Goal: Task Accomplishment & Management: Complete application form

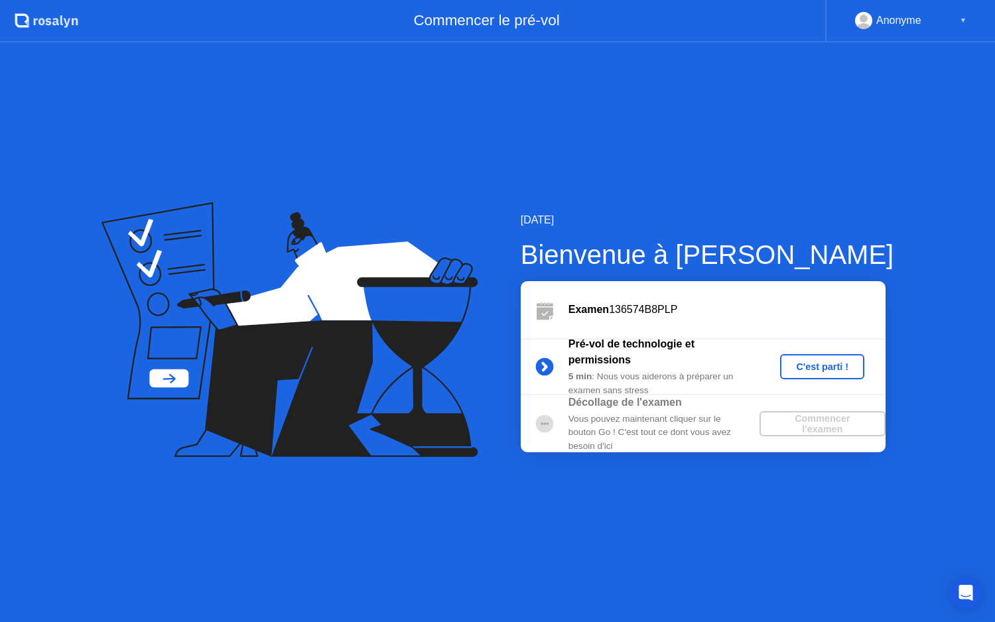
click at [624, 374] on div "5 min : Nous vous aiderons à préparer un examen sans stress" at bounding box center [664, 383] width 191 height 27
click at [823, 371] on div "C'est parti !" at bounding box center [822, 367] width 74 height 11
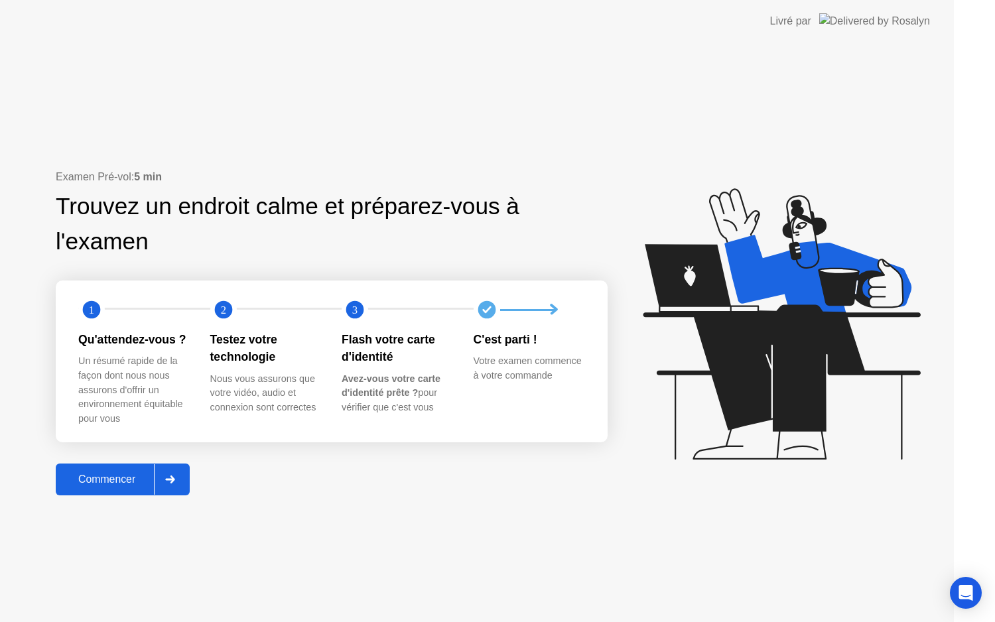
click at [823, 371] on icon at bounding box center [781, 323] width 277 height 271
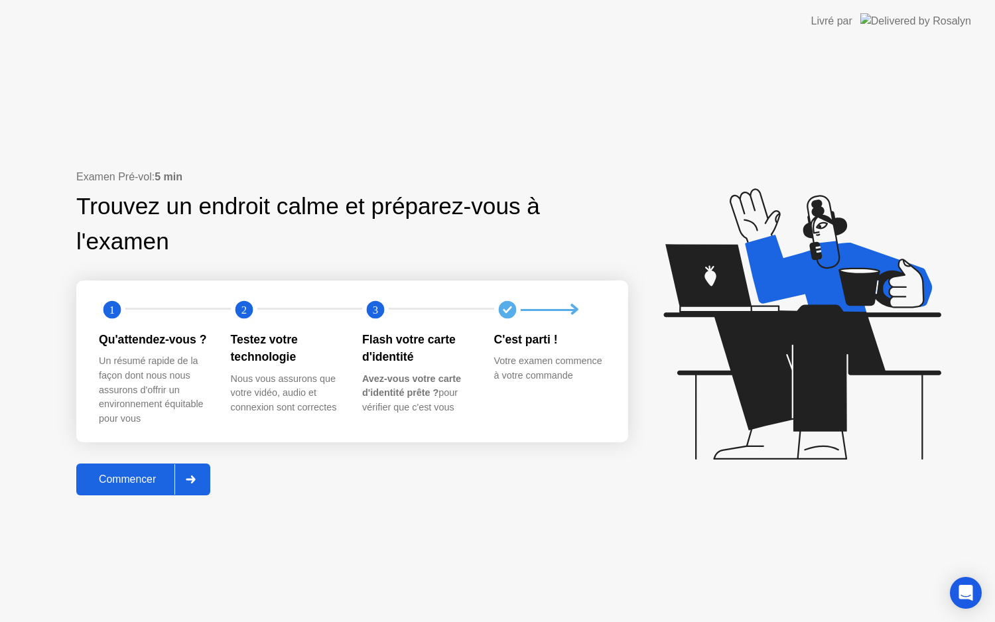
click at [137, 476] on div "Commencer" at bounding box center [127, 480] width 94 height 12
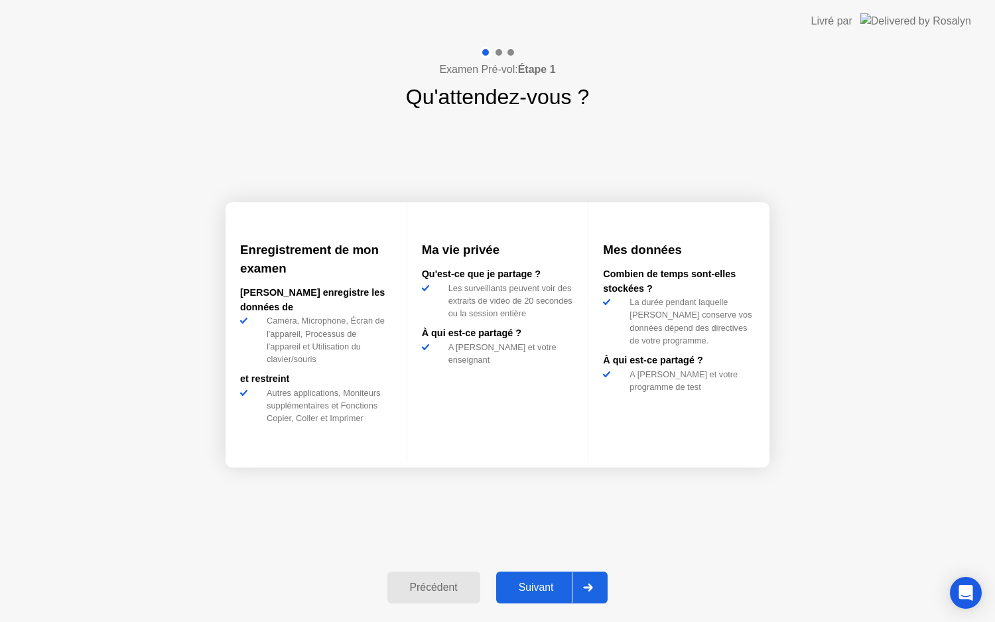
click at [535, 592] on div "Suivant" at bounding box center [536, 588] width 72 height 12
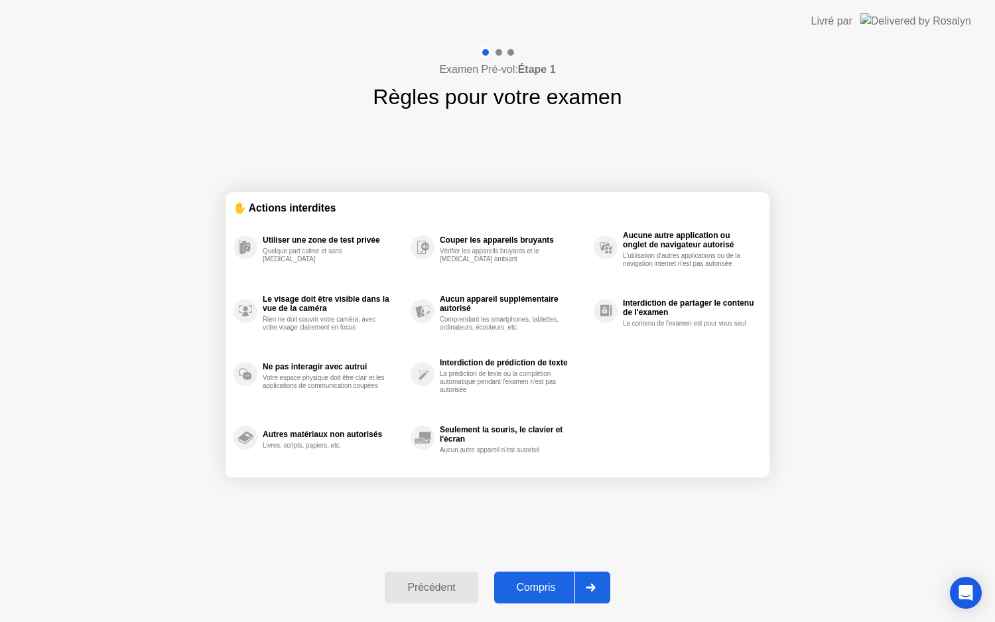
click at [535, 592] on div "Compris" at bounding box center [536, 588] width 76 height 12
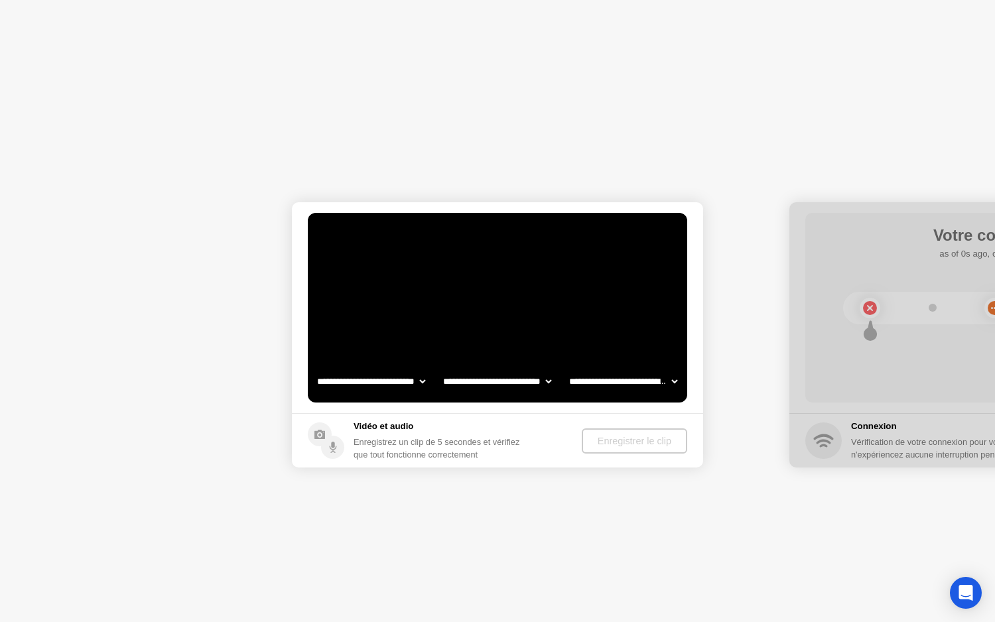
select select "**********"
select select "*******"
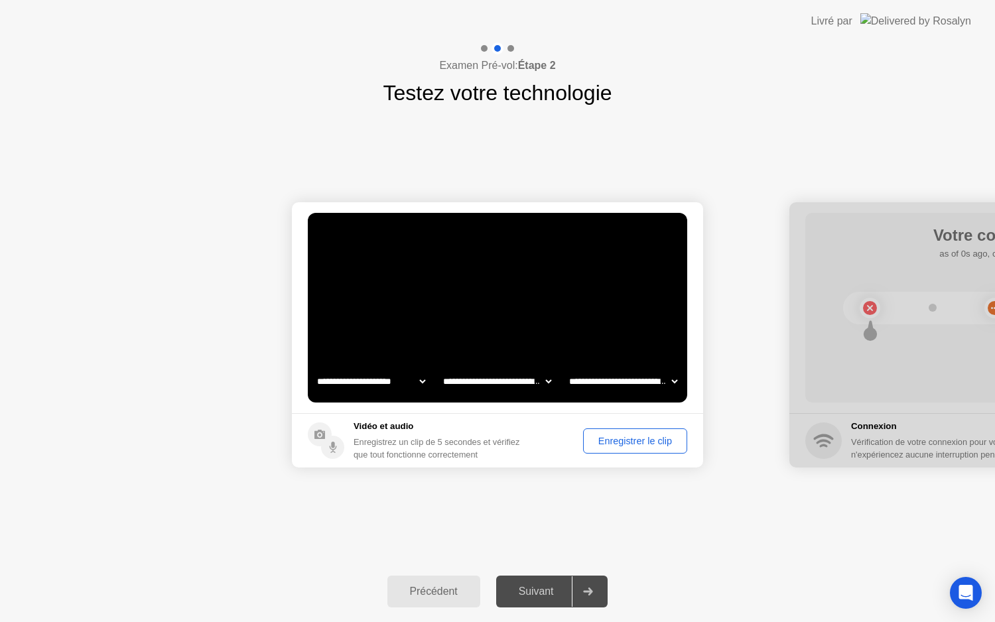
click at [588, 436] on div "Enregistrer le clip" at bounding box center [635, 441] width 95 height 11
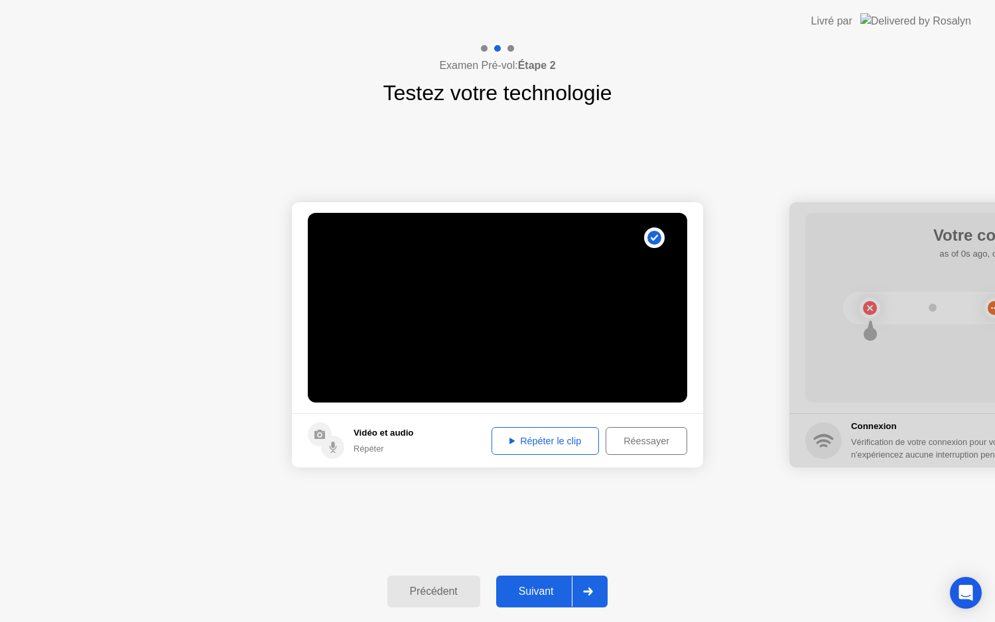
click at [572, 433] on button "Répéter le clip" at bounding box center [545, 441] width 107 height 28
click at [558, 590] on div "Suivant" at bounding box center [536, 592] width 72 height 12
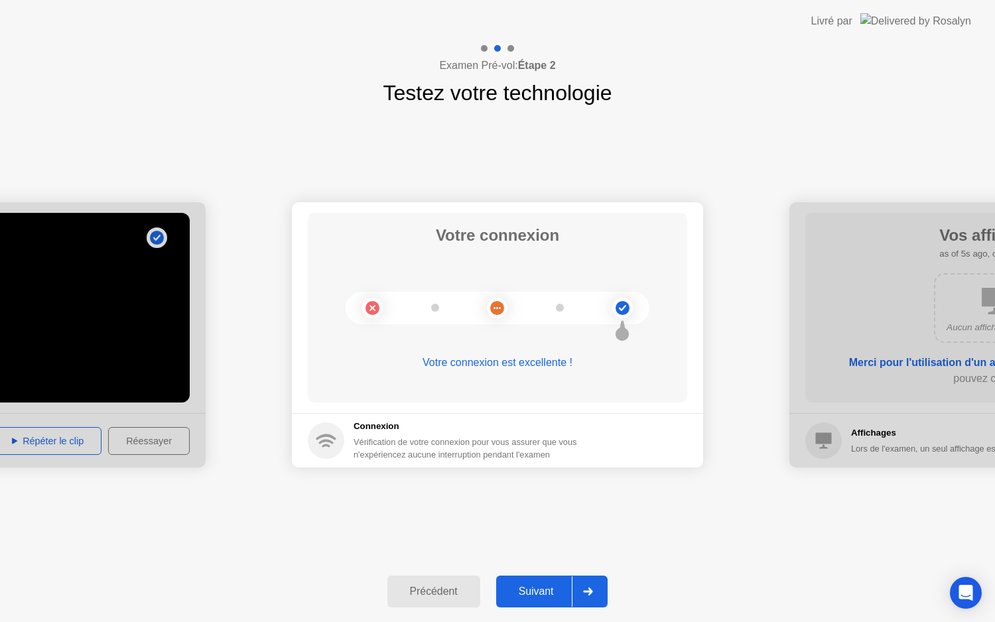
click at [628, 307] on circle at bounding box center [623, 308] width 14 height 14
click at [623, 307] on circle at bounding box center [623, 308] width 14 height 14
click at [524, 600] on button "Suivant" at bounding box center [552, 592] width 112 height 32
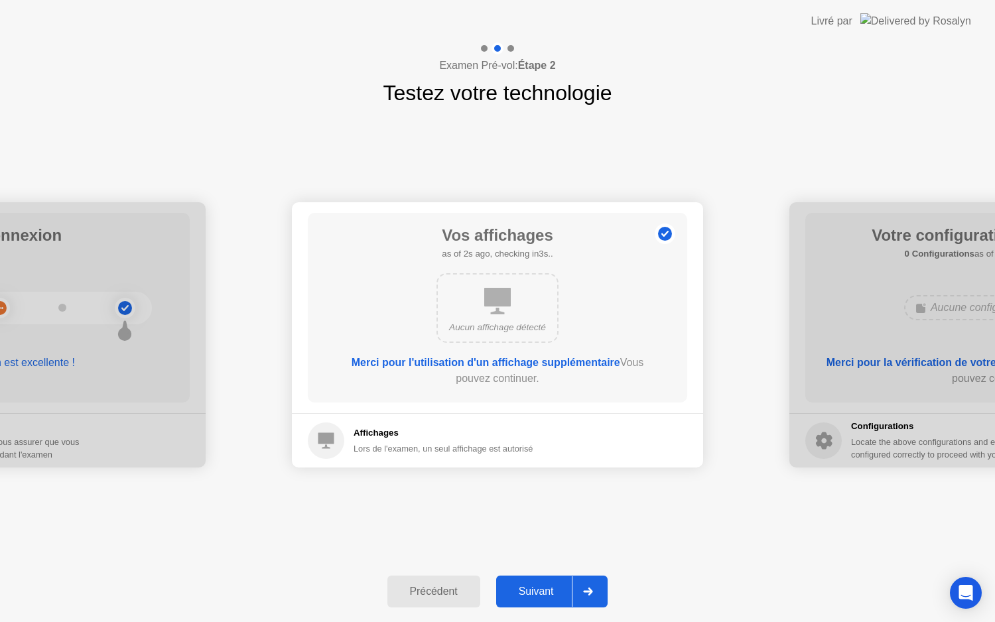
click at [496, 457] on div "Affichages Lors de l'examen, un seul affichage est autorisé" at bounding box center [420, 441] width 225 height 36
click at [516, 317] on div "Aucun affichage détecté" at bounding box center [498, 308] width 122 height 70
click at [527, 586] on div "Suivant" at bounding box center [536, 592] width 72 height 12
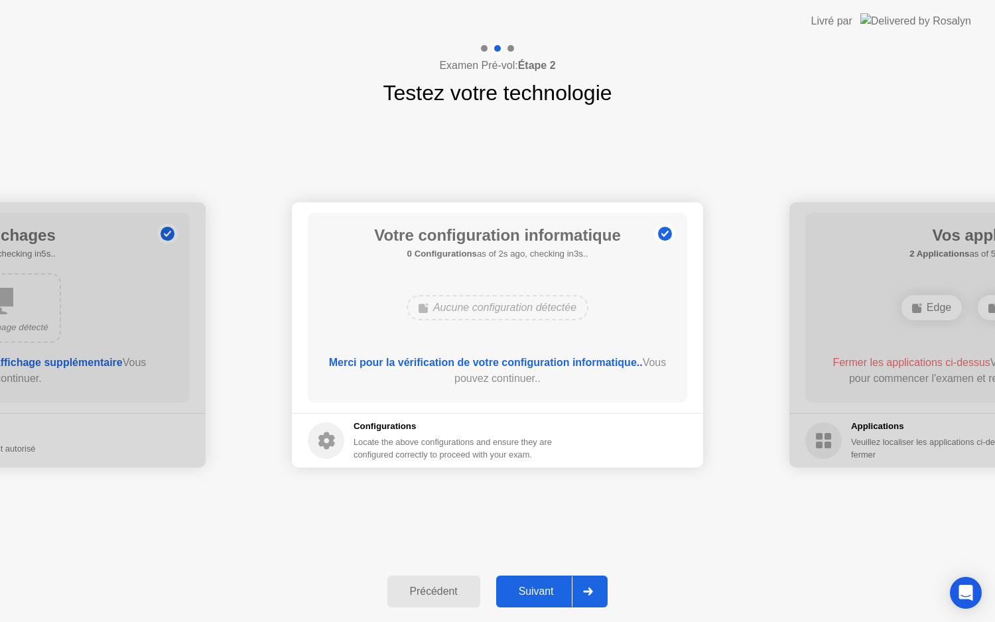
click at [527, 586] on div "Suivant" at bounding box center [536, 592] width 72 height 12
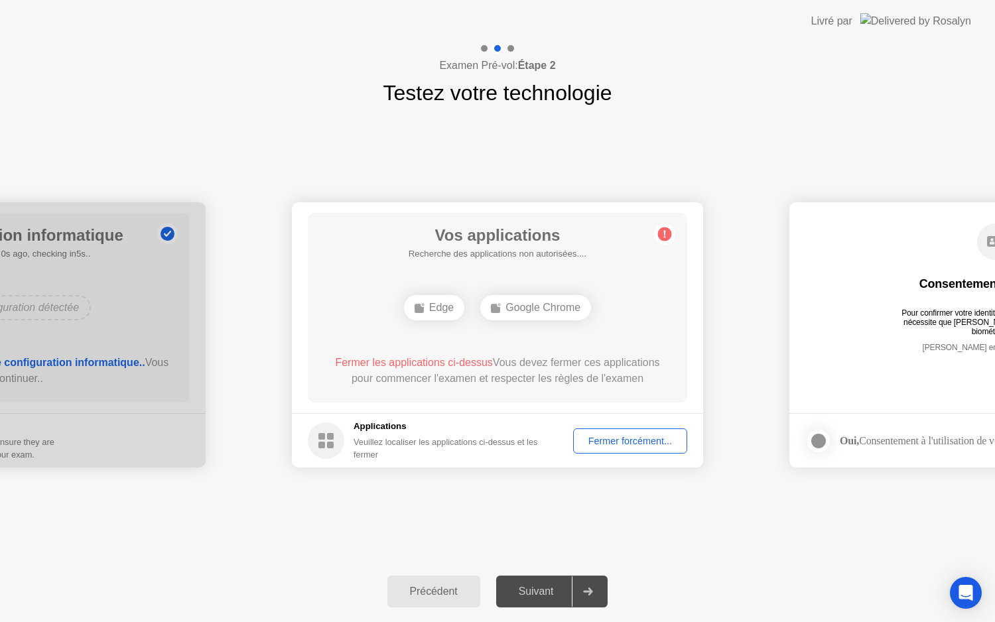
click at [557, 316] on div "Google Chrome" at bounding box center [535, 307] width 111 height 25
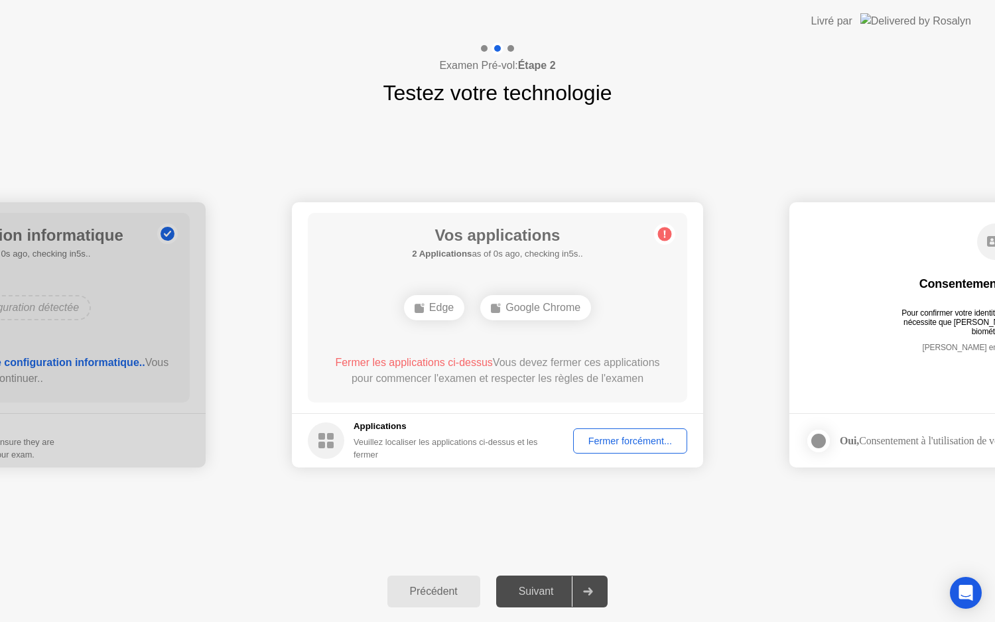
click at [557, 316] on div "Google Chrome" at bounding box center [535, 307] width 111 height 25
click at [615, 446] on div "Fermer forcément..." at bounding box center [630, 441] width 105 height 11
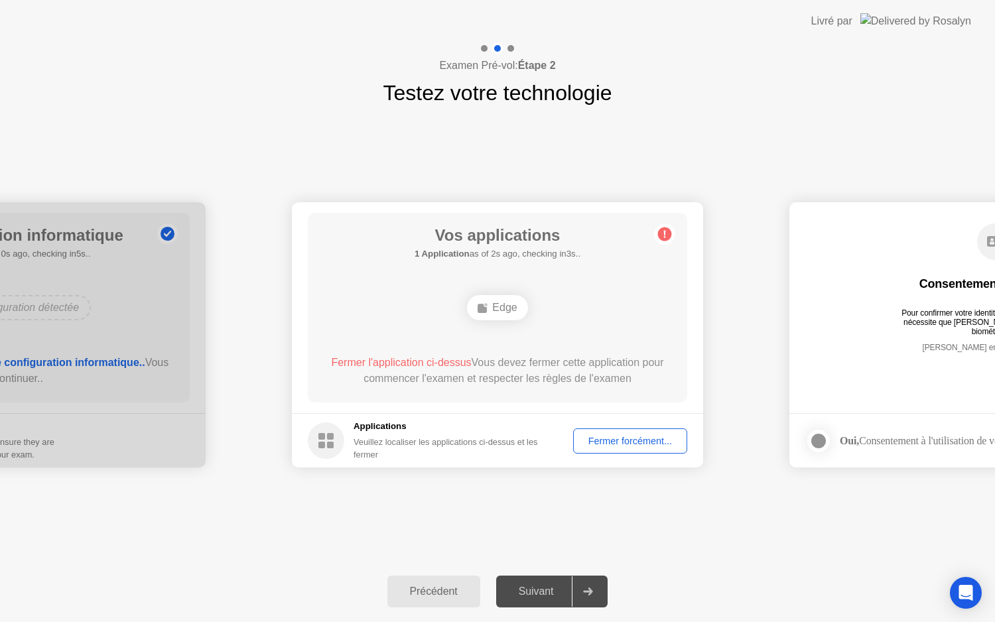
click at [548, 586] on div "Suivant" at bounding box center [536, 592] width 72 height 12
click at [594, 436] on div "Fermer forcément..." at bounding box center [630, 441] width 105 height 11
click at [596, 439] on div "Fermer forcément..." at bounding box center [630, 441] width 105 height 11
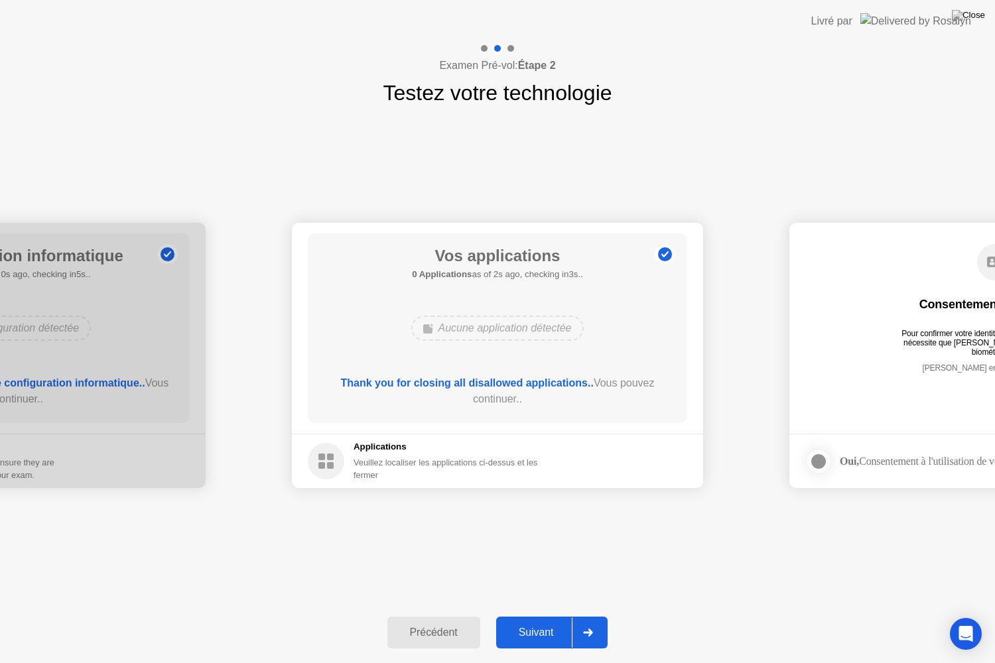
click at [543, 622] on div "Suivant" at bounding box center [536, 633] width 72 height 12
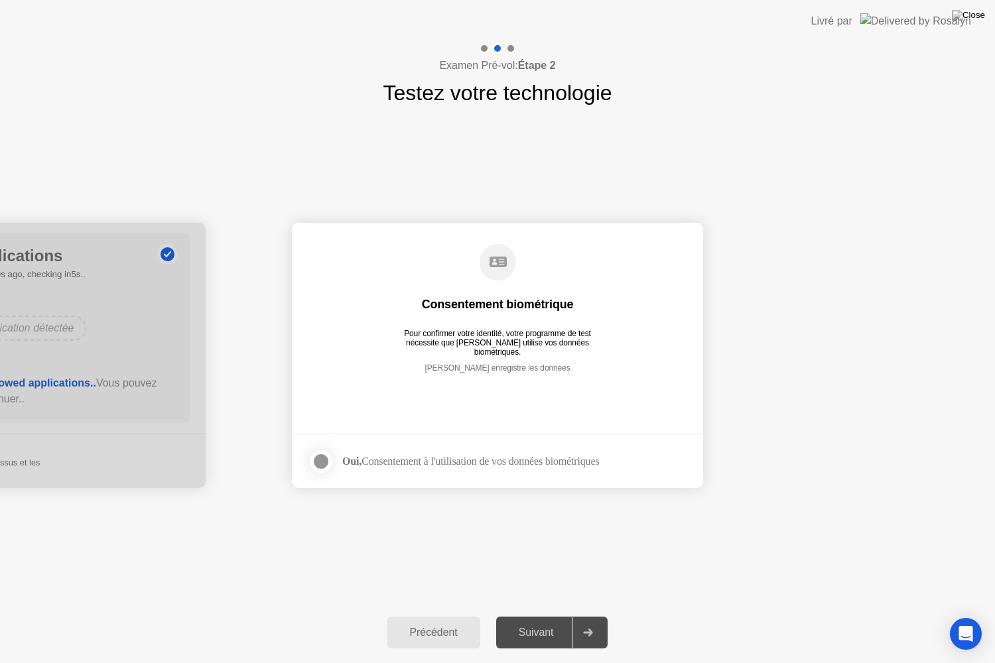
drag, startPoint x: 463, startPoint y: 444, endPoint x: 341, endPoint y: 453, distance: 122.4
click at [341, 453] on footer "Oui, Consentement à l'utilisation de vos données biométriques" at bounding box center [497, 461] width 411 height 54
click at [341, 453] on label at bounding box center [325, 461] width 34 height 27
click at [316, 460] on div at bounding box center [321, 462] width 16 height 16
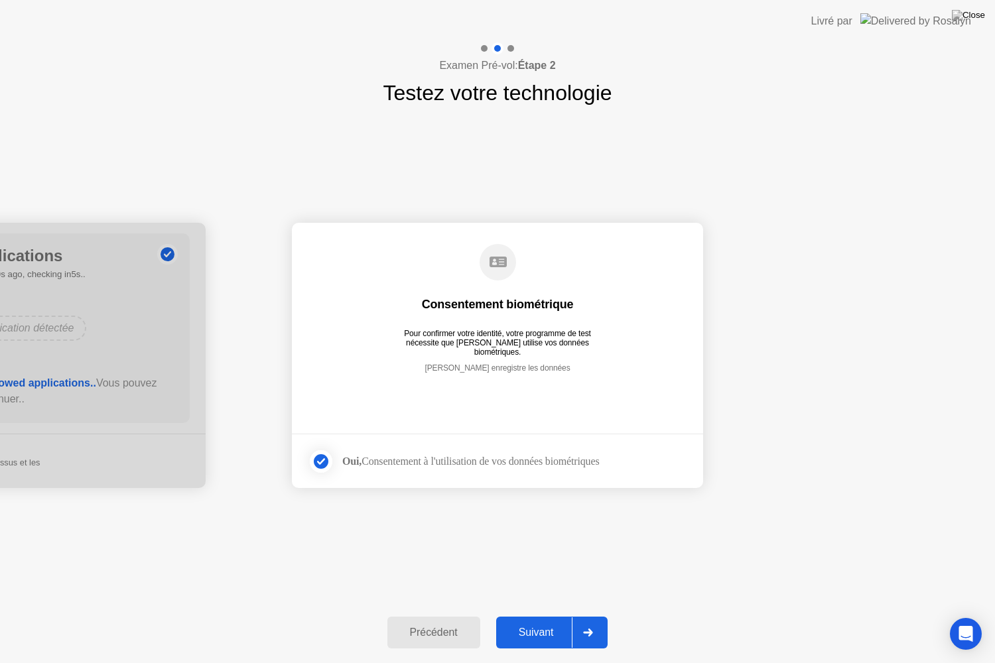
click at [543, 622] on div "Suivant" at bounding box center [536, 633] width 72 height 12
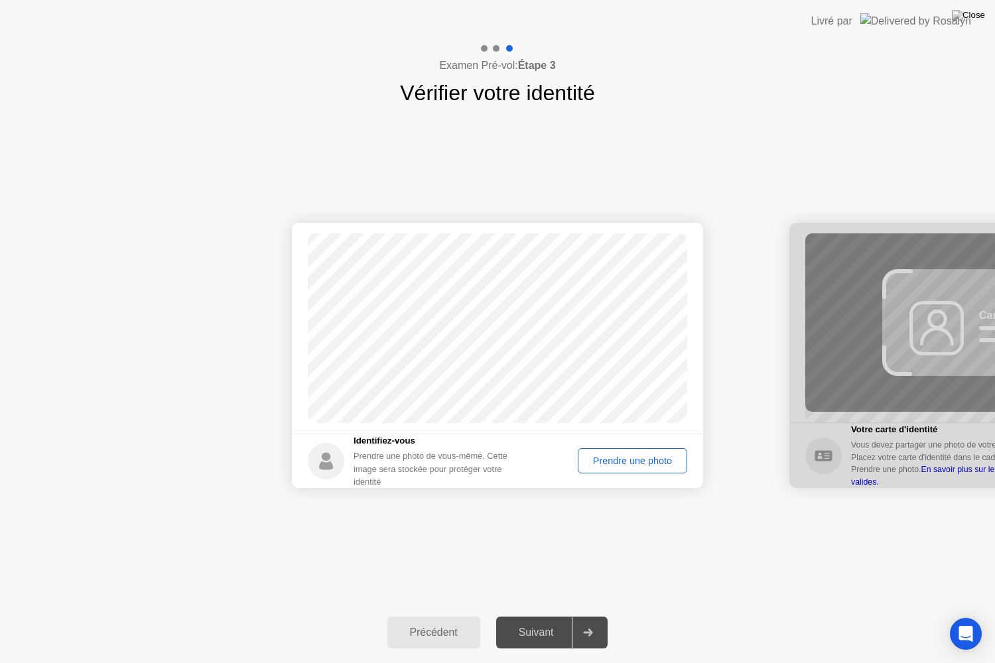
click at [647, 462] on div "Prendre une photo" at bounding box center [632, 461] width 100 height 11
click at [519, 622] on button "Suivant" at bounding box center [552, 633] width 112 height 32
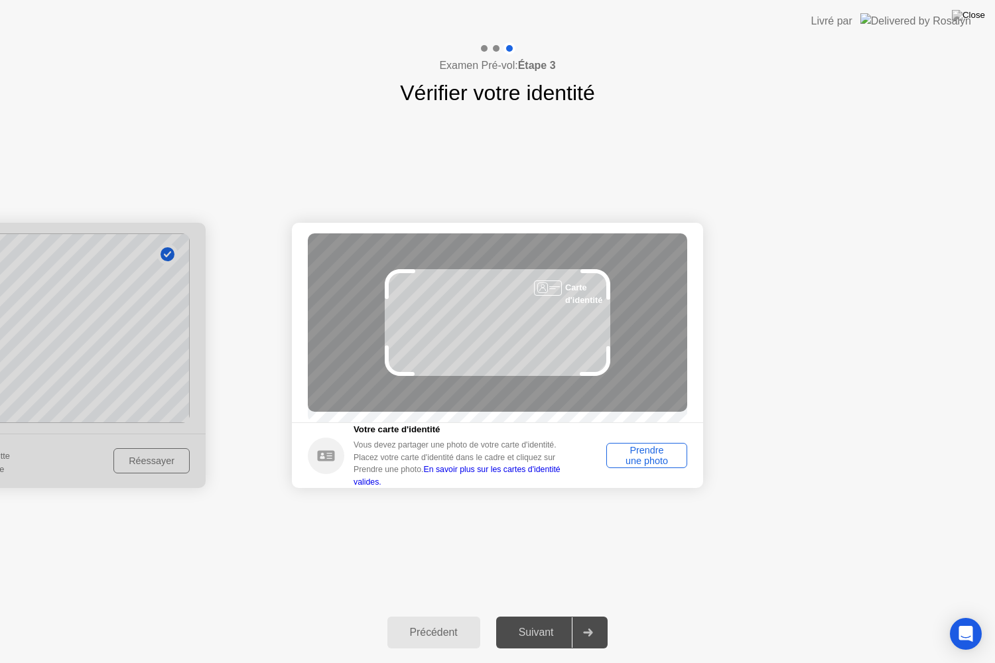
click at [641, 459] on div "Prendre une photo" at bounding box center [647, 455] width 72 height 21
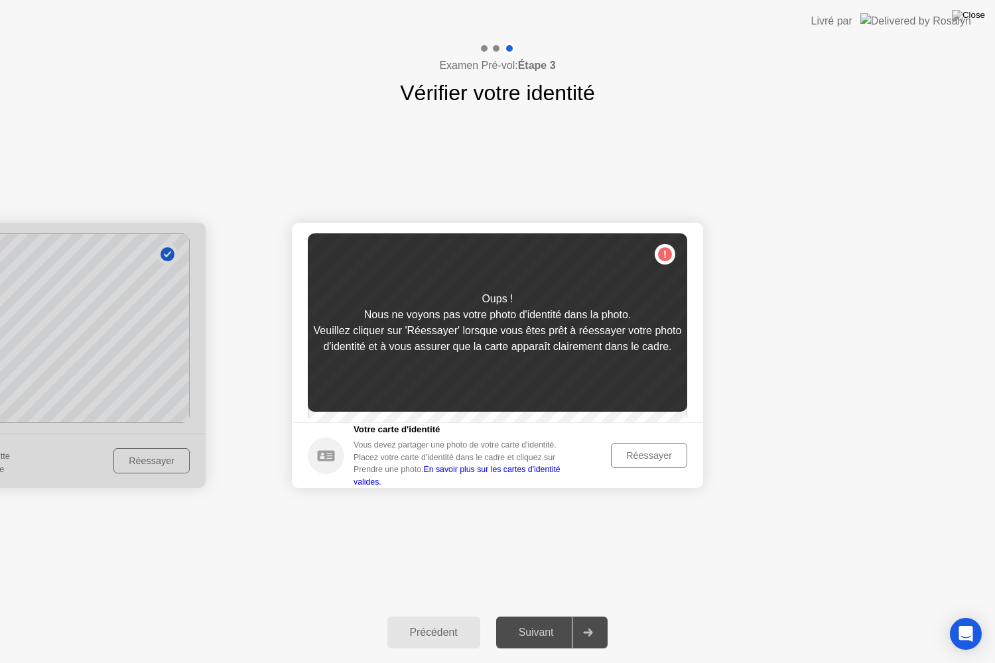
click at [641, 459] on div "Réessayer" at bounding box center [649, 455] width 67 height 11
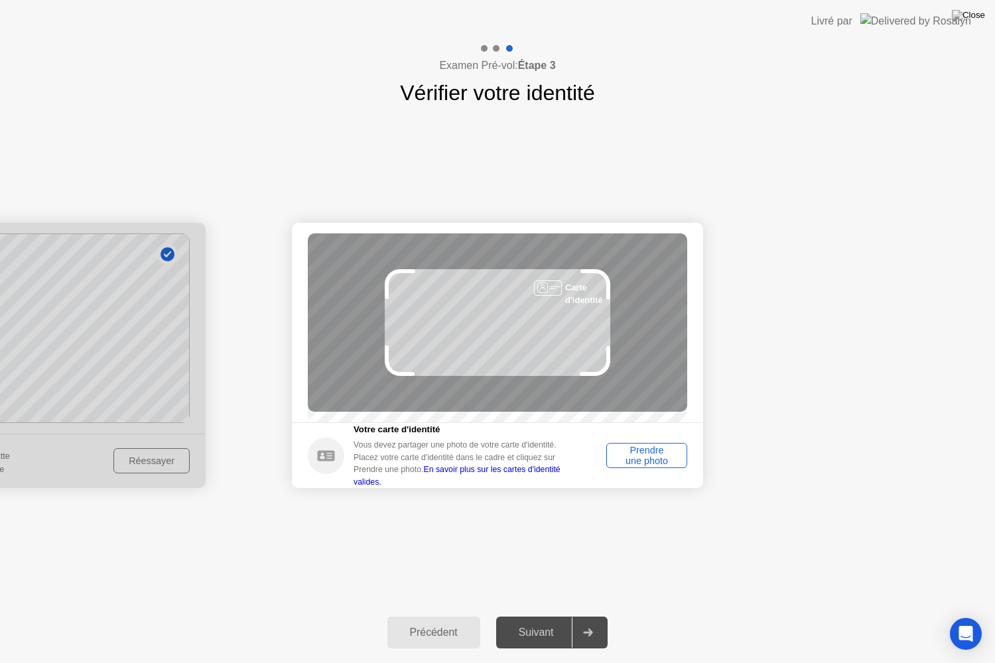
click at [641, 459] on div "Prendre une photo" at bounding box center [647, 455] width 72 height 21
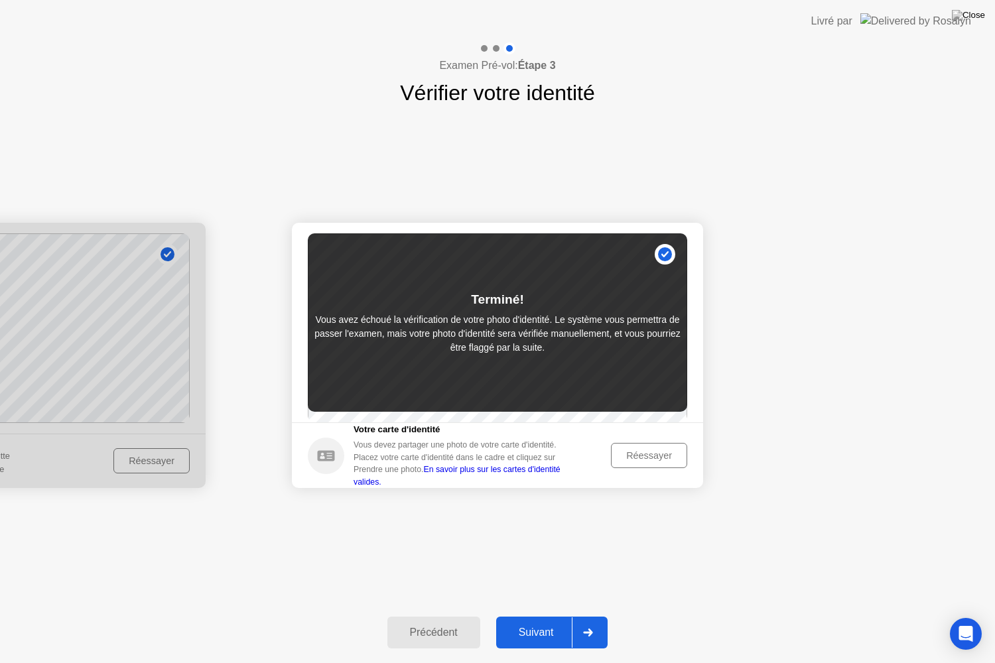
click at [641, 459] on div "Réessayer" at bounding box center [649, 455] width 67 height 11
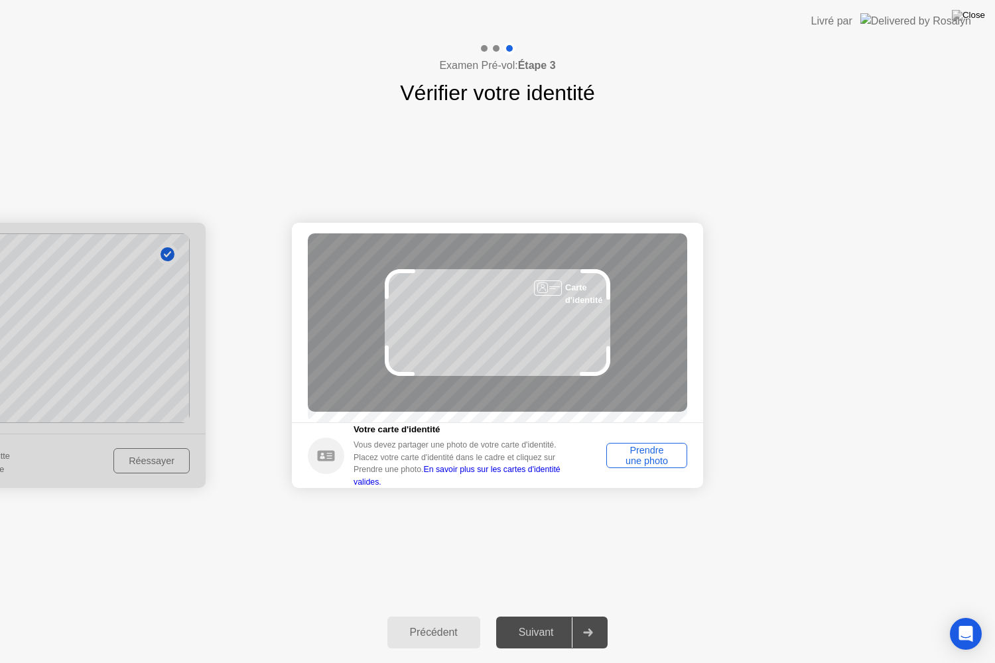
click at [641, 459] on div "Prendre une photo" at bounding box center [647, 455] width 72 height 21
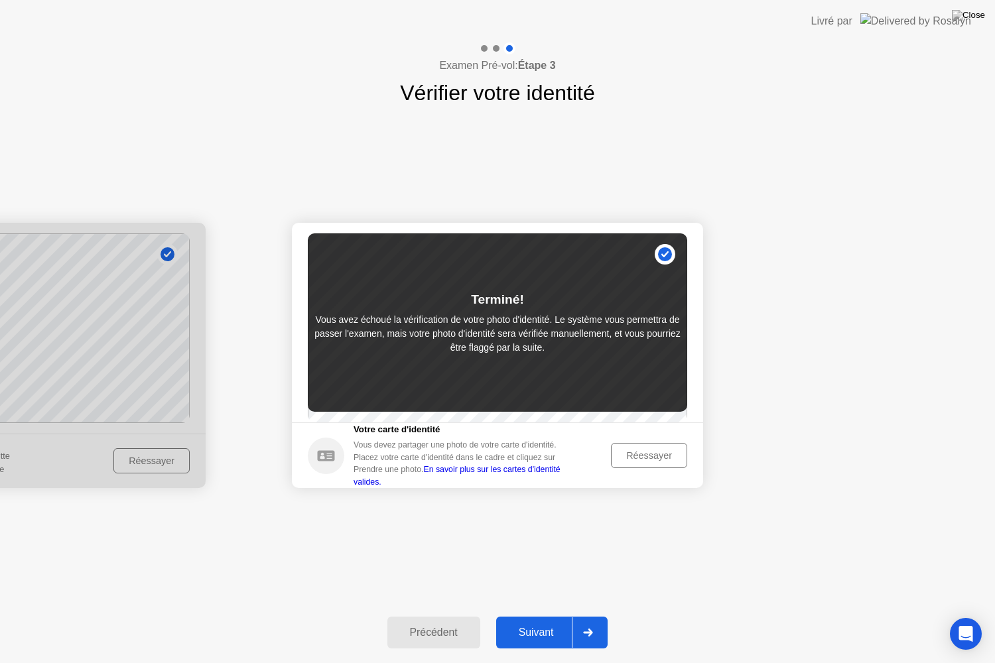
click at [641, 459] on div "Réessayer" at bounding box center [649, 455] width 67 height 11
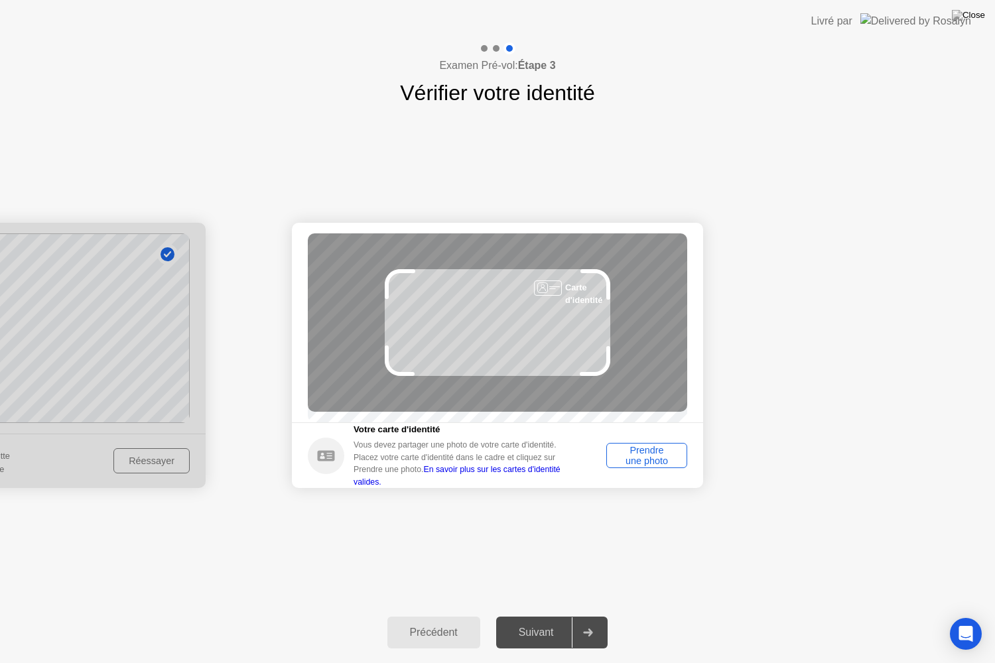
click at [641, 459] on div "Prendre une photo" at bounding box center [647, 455] width 72 height 21
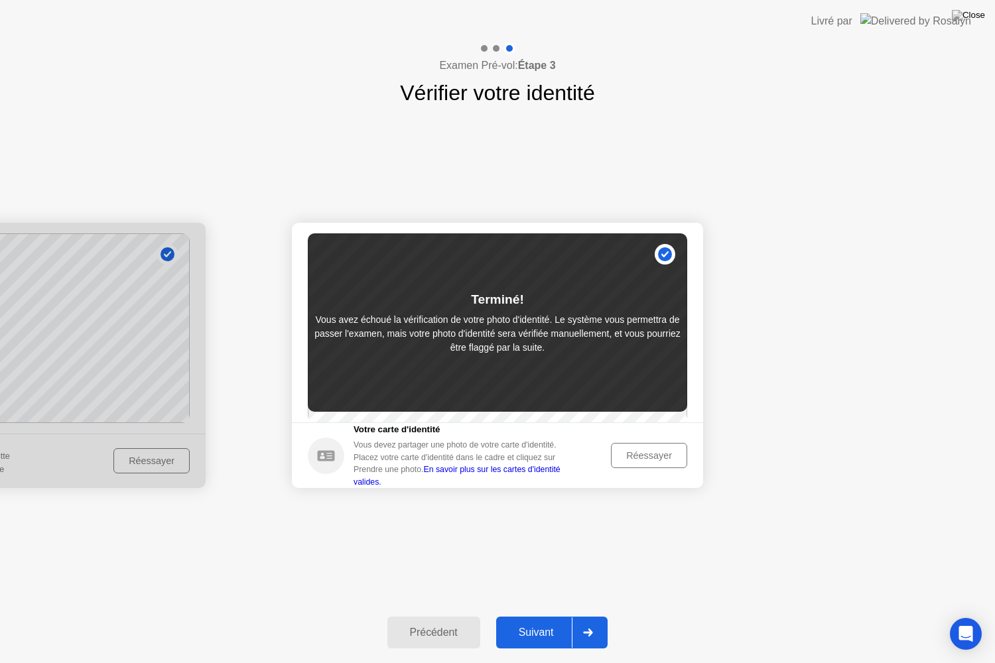
click at [555, 619] on button "Suivant" at bounding box center [552, 633] width 112 height 32
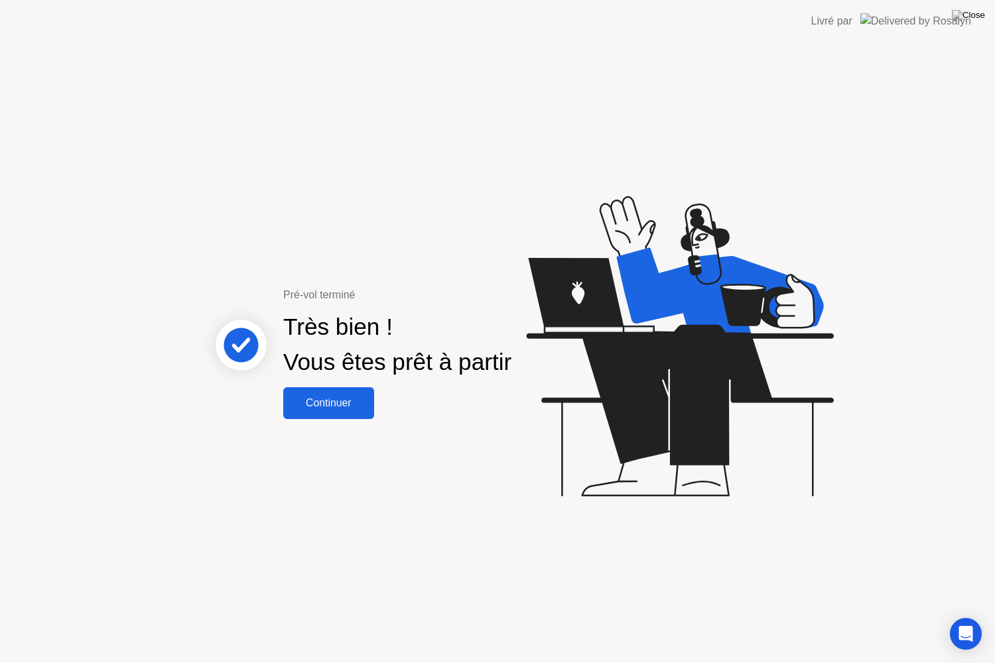
click at [343, 405] on div "Continuer" at bounding box center [328, 403] width 83 height 12
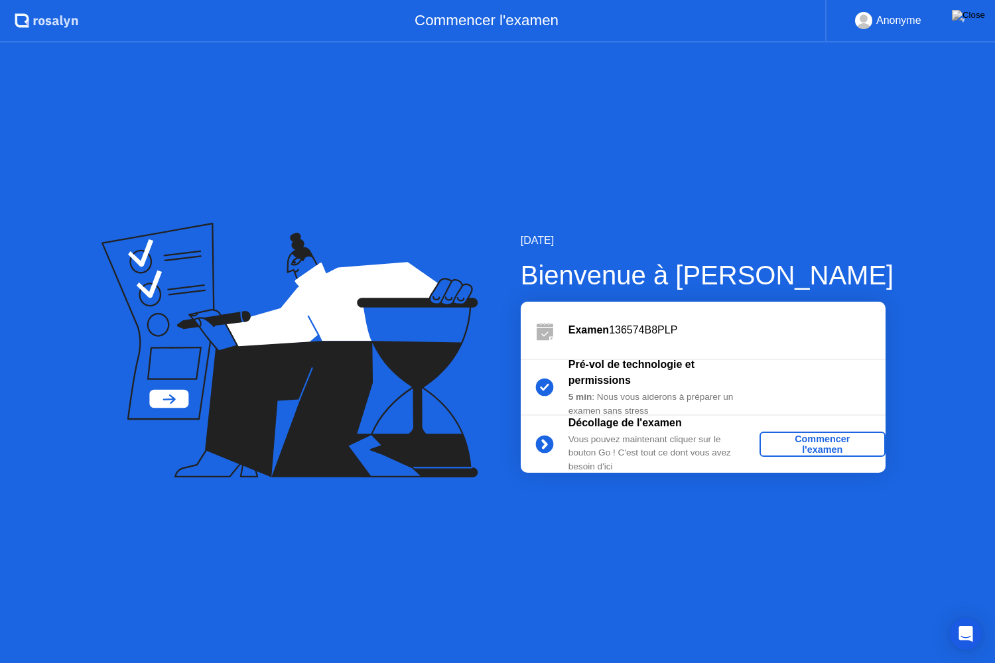
click at [805, 447] on div "Commencer l'examen" at bounding box center [822, 444] width 115 height 21
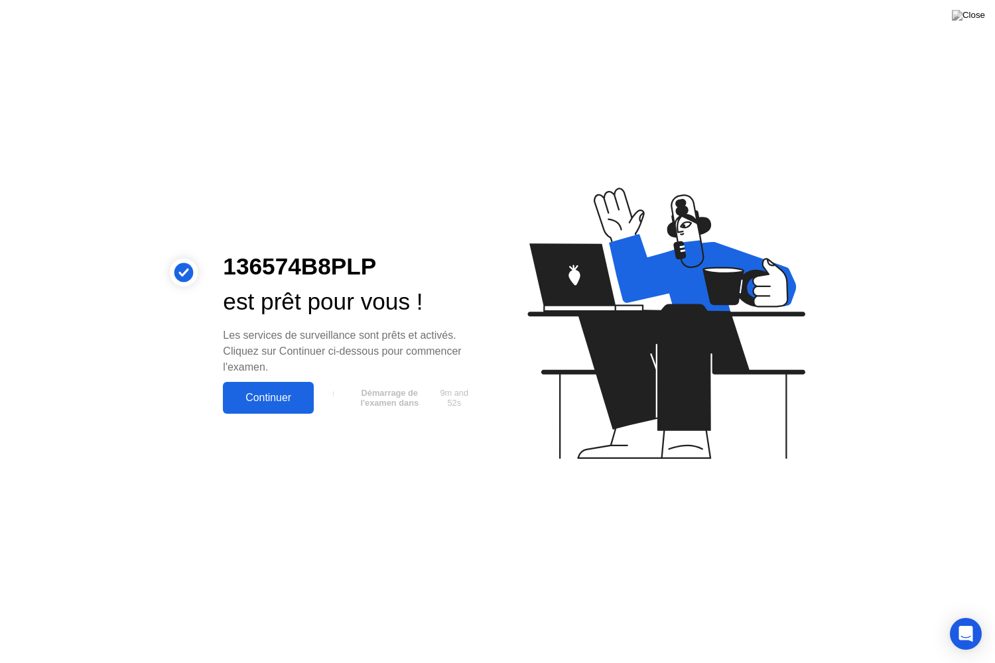
click at [290, 401] on div "Continuer" at bounding box center [268, 398] width 83 height 12
